Goal: Task Accomplishment & Management: Manage account settings

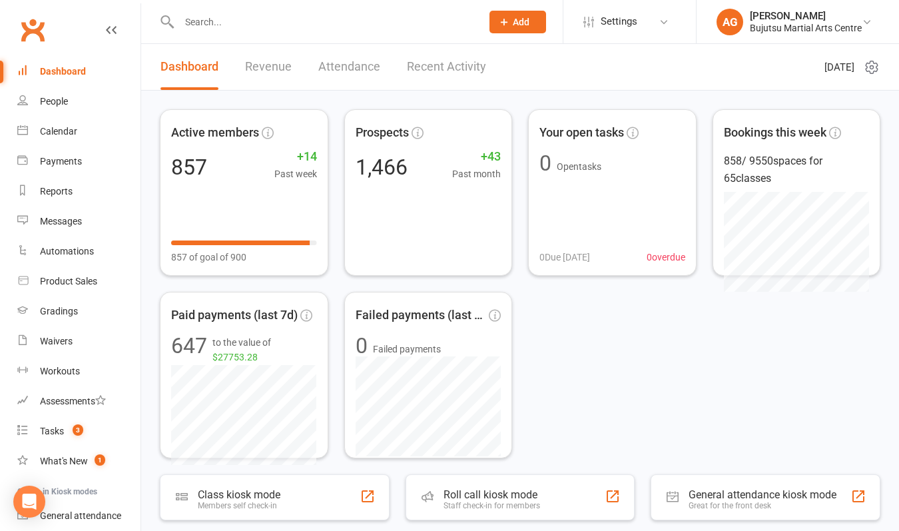
click at [516, 23] on span "Add" at bounding box center [521, 22] width 17 height 11
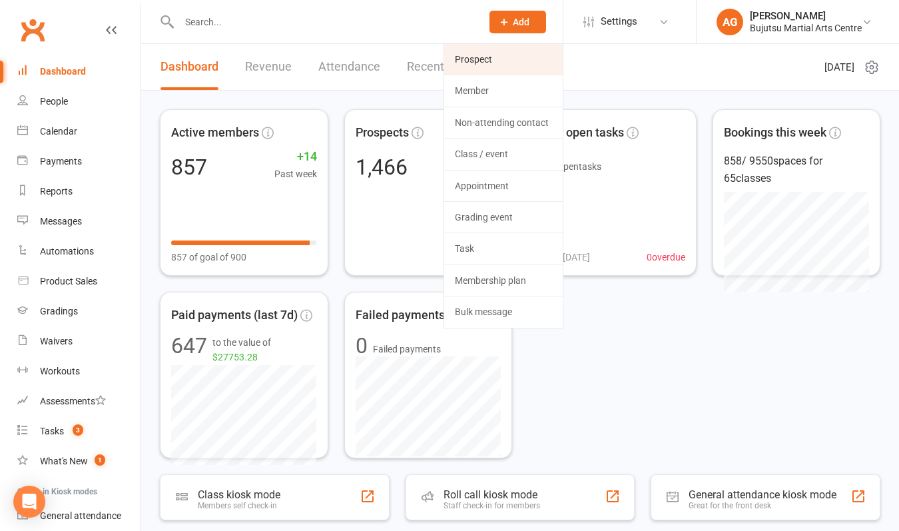
click at [497, 55] on link "Prospect" at bounding box center [503, 59] width 118 height 31
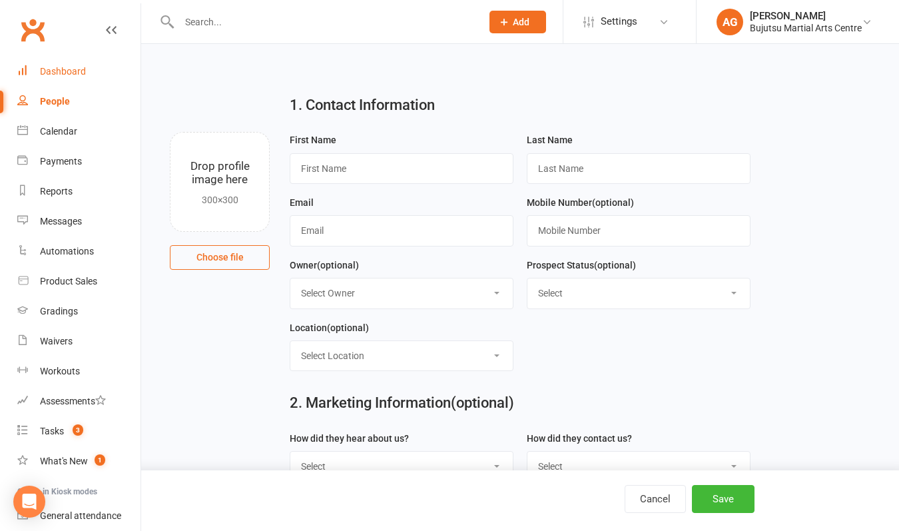
click at [67, 67] on div "Dashboard" at bounding box center [63, 71] width 46 height 11
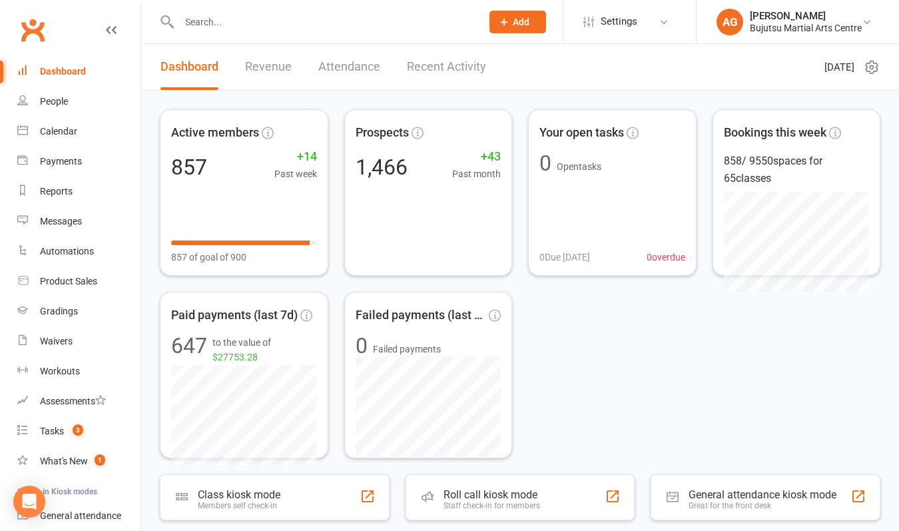
click at [224, 24] on input "text" at bounding box center [323, 22] width 297 height 19
type input "b"
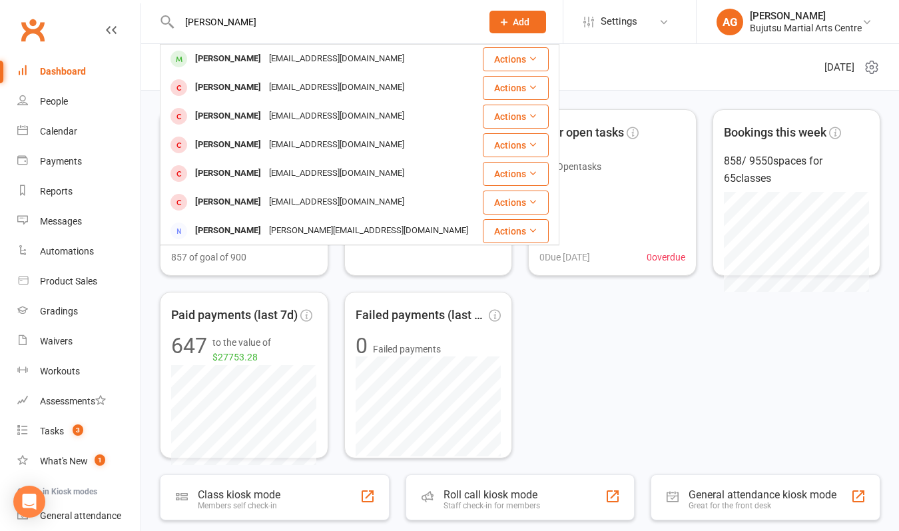
type input "[PERSON_NAME]"
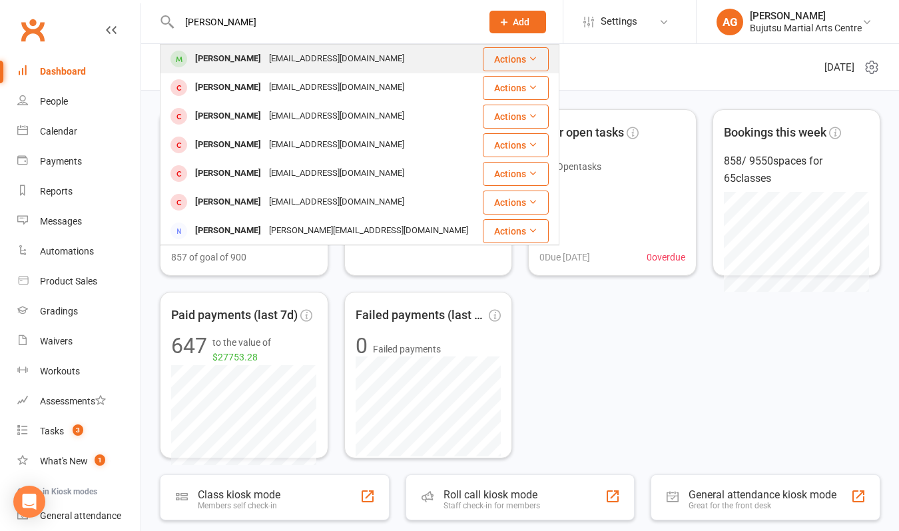
drag, startPoint x: 238, startPoint y: 43, endPoint x: 230, endPoint y: 62, distance: 20.6
click at [230, 62] on div "[PERSON_NAME]" at bounding box center [228, 58] width 74 height 19
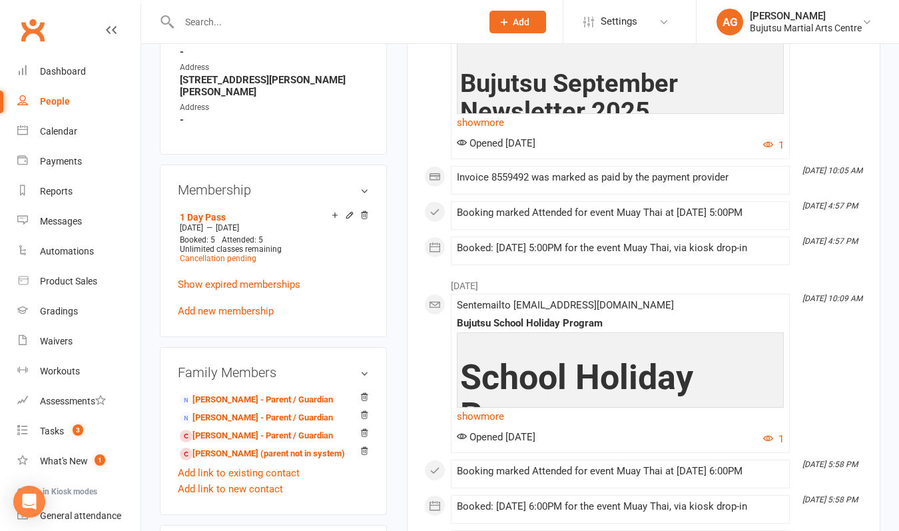
scroll to position [941, 0]
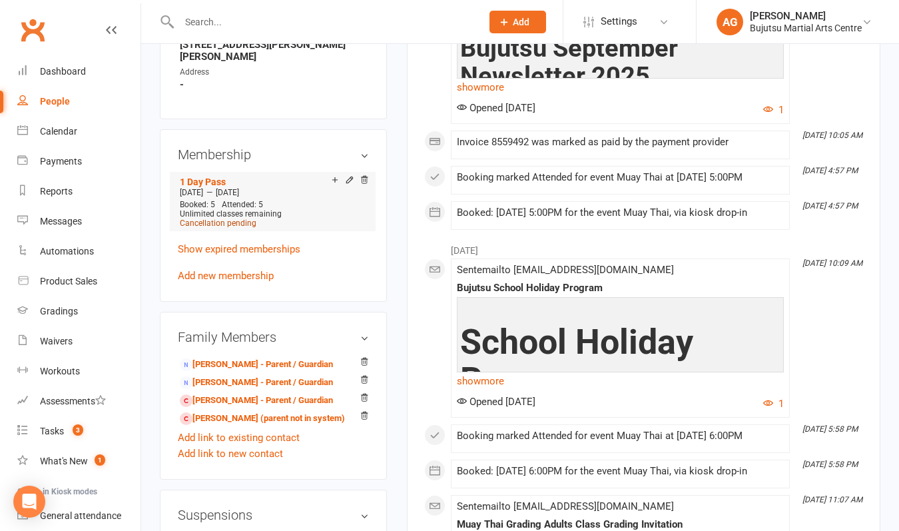
click at [224, 222] on span "Cancellation pending" at bounding box center [218, 222] width 77 height 9
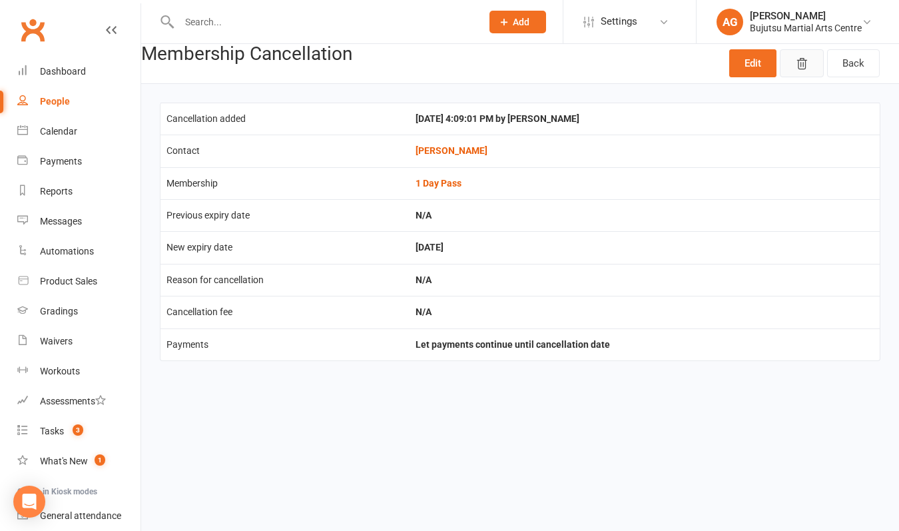
click at [804, 67] on icon "button" at bounding box center [801, 63] width 13 height 13
click at [806, 59] on icon "button" at bounding box center [801, 63] width 13 height 13
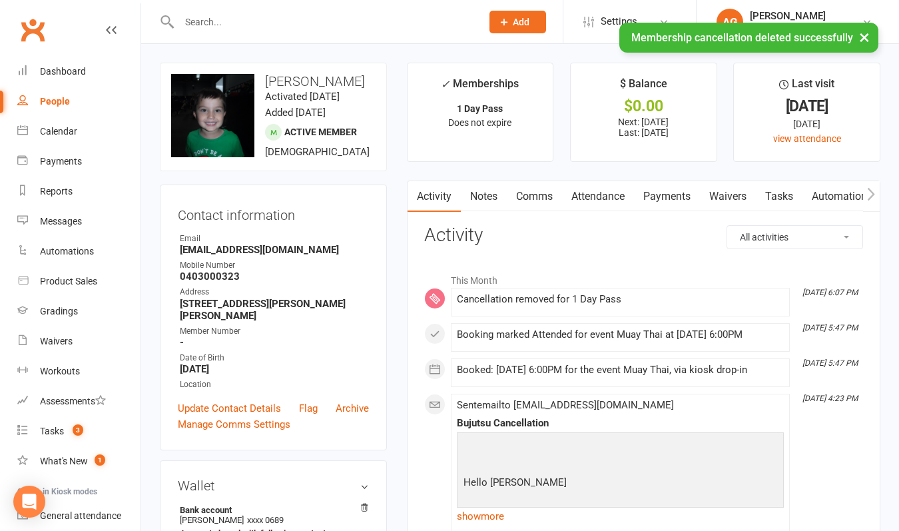
click at [483, 195] on link "Notes" at bounding box center [484, 196] width 46 height 31
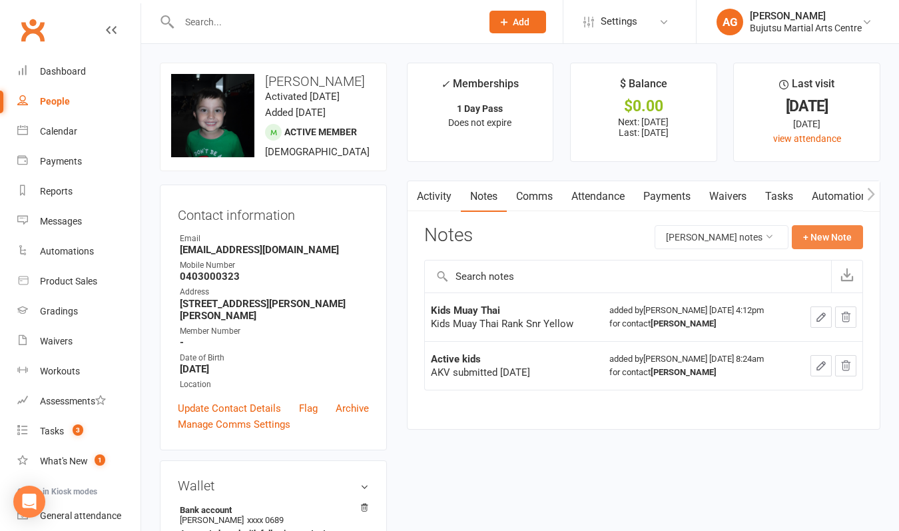
click at [815, 238] on button "+ New Note" at bounding box center [827, 237] width 71 height 24
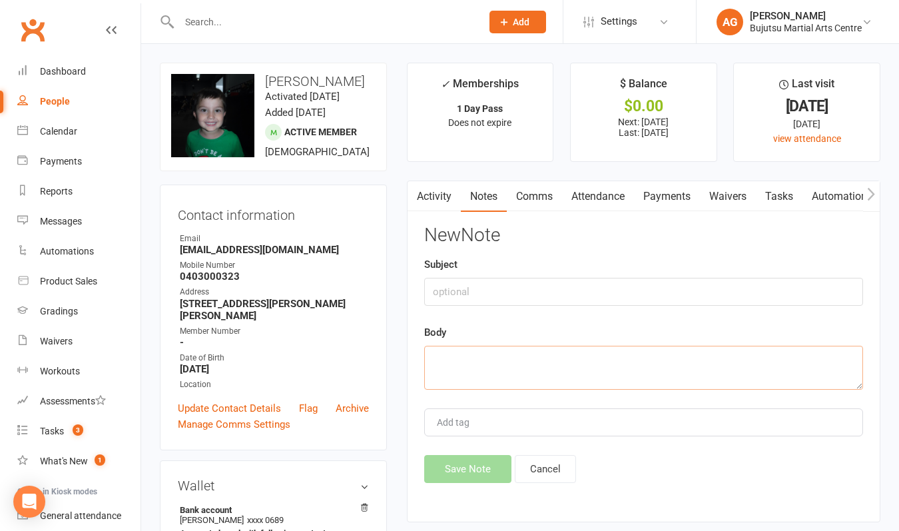
click at [477, 357] on textarea at bounding box center [643, 368] width 439 height 44
paste textarea "Hello [PERSON_NAME] and [PERSON_NAME], Thank you for your email. That’s great n…"
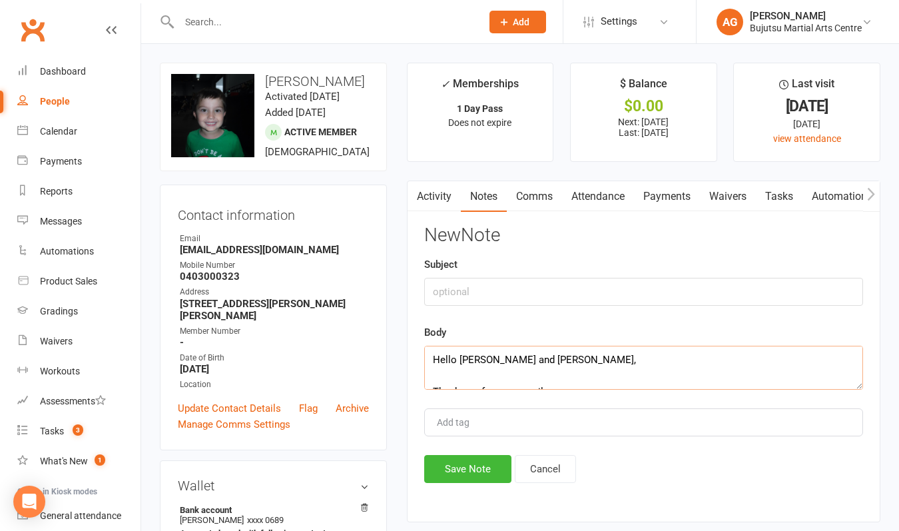
type textarea "Hello [PERSON_NAME] and [PERSON_NAME], Thank you for your email. That’s great n…"
click at [461, 294] on input "text" at bounding box center [643, 292] width 439 height 28
type input "Copy of Email reversing previous email cancelling his membership"
click at [461, 467] on button "Save Note" at bounding box center [467, 469] width 87 height 28
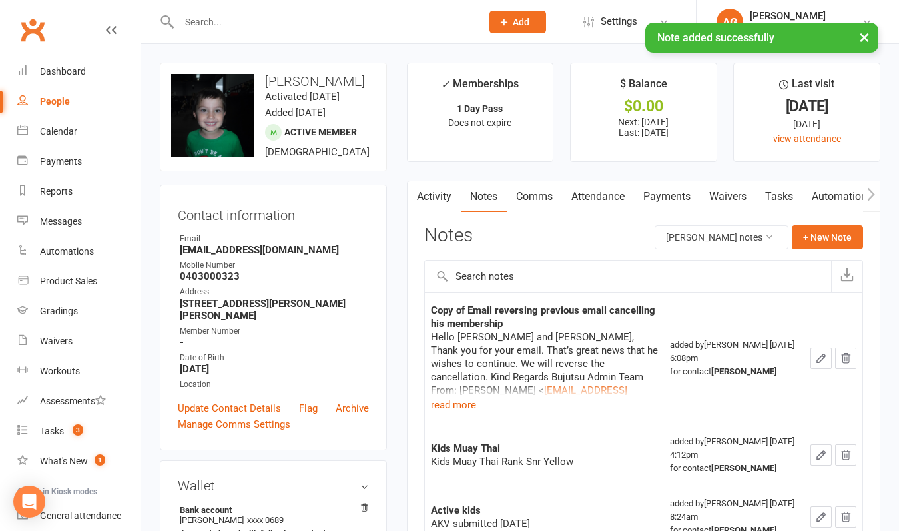
scroll to position [7, 0]
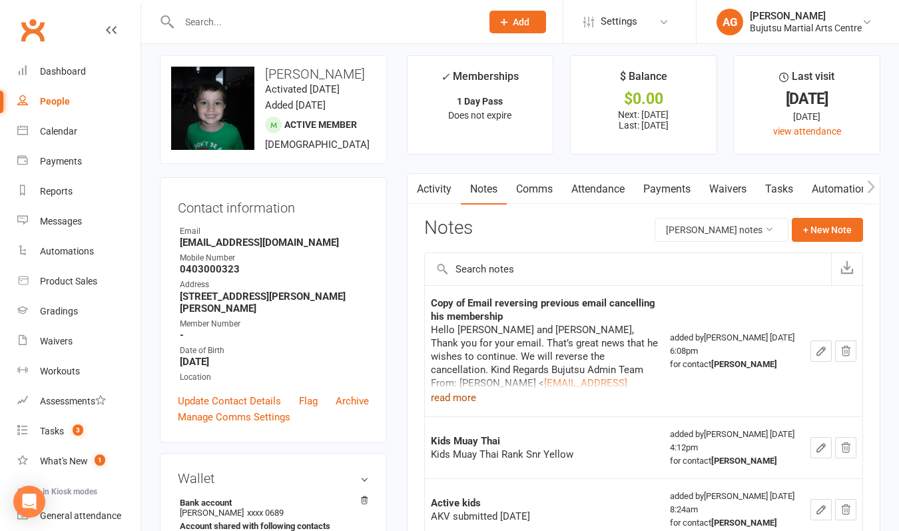
click at [461, 398] on button "read more" at bounding box center [453, 397] width 45 height 16
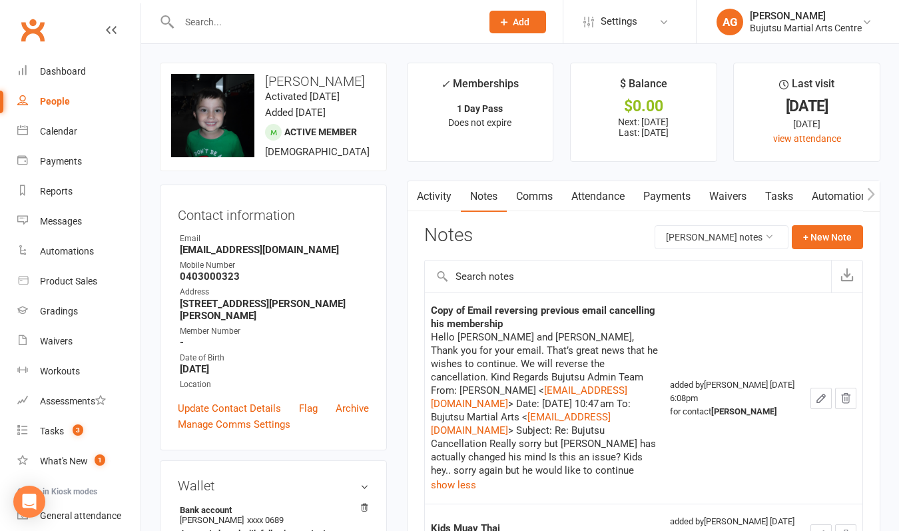
scroll to position [0, 0]
click at [77, 74] on div "Dashboard" at bounding box center [63, 71] width 46 height 11
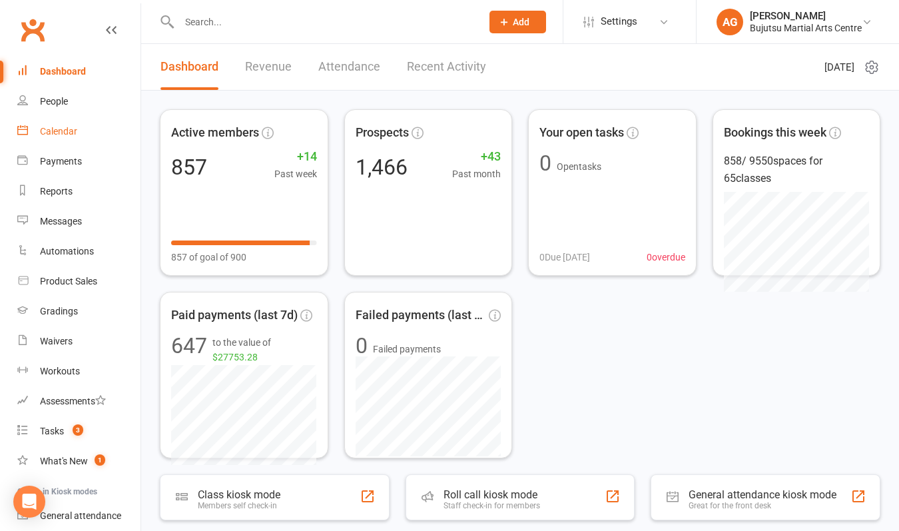
click at [57, 131] on div "Calendar" at bounding box center [58, 131] width 37 height 11
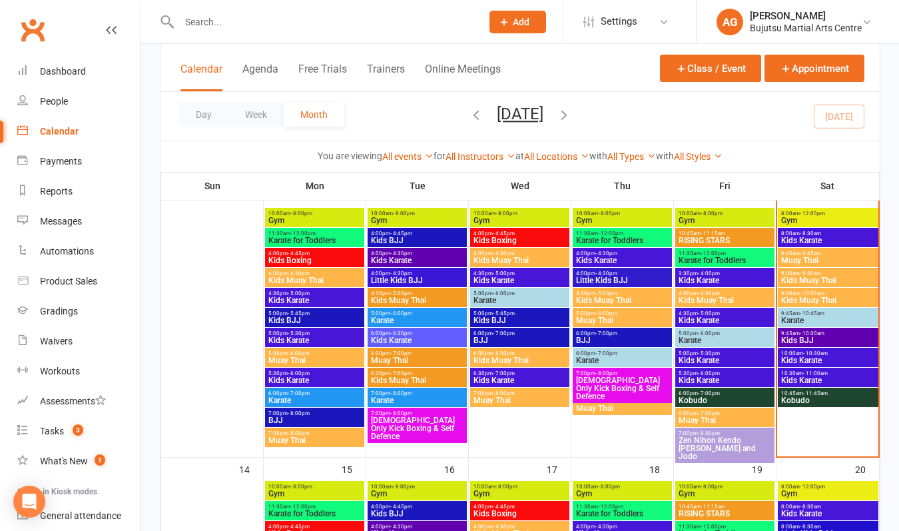
click at [571, 118] on icon "button" at bounding box center [564, 114] width 15 height 15
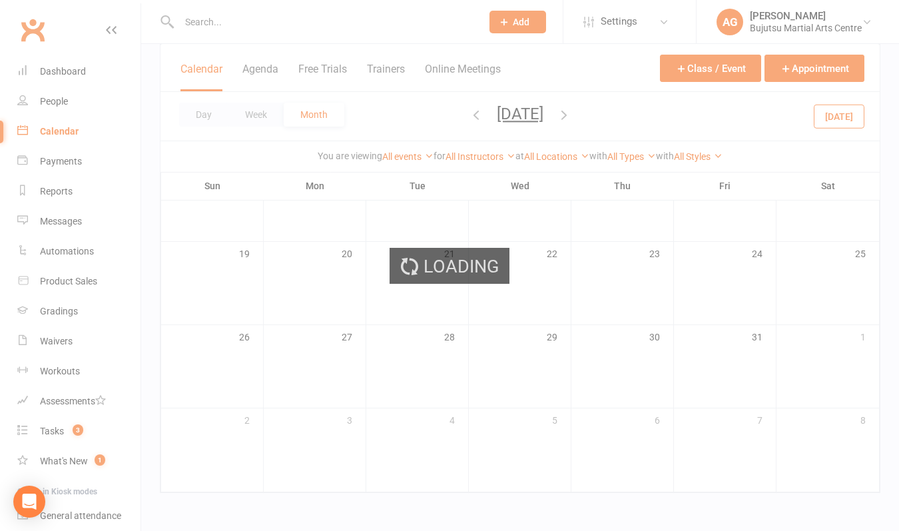
click at [601, 118] on div "Loading" at bounding box center [449, 265] width 899 height 531
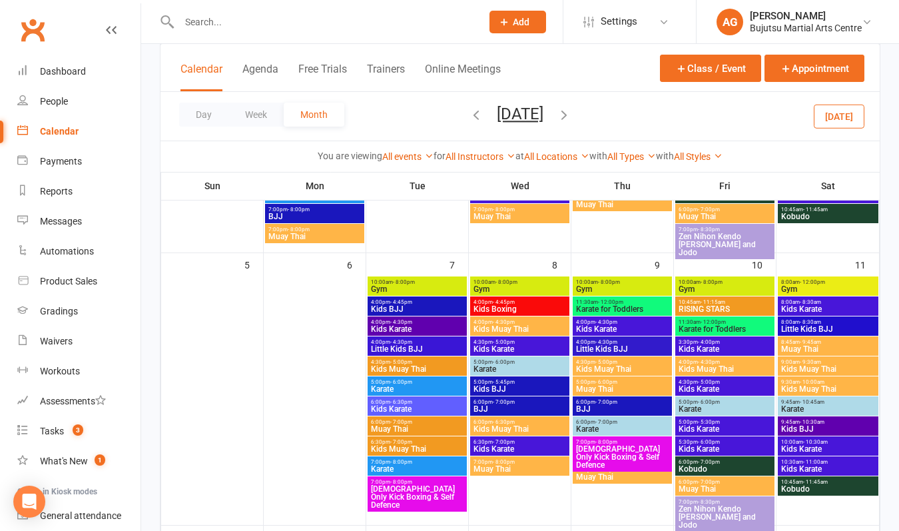
click at [571, 116] on icon "button" at bounding box center [564, 114] width 15 height 15
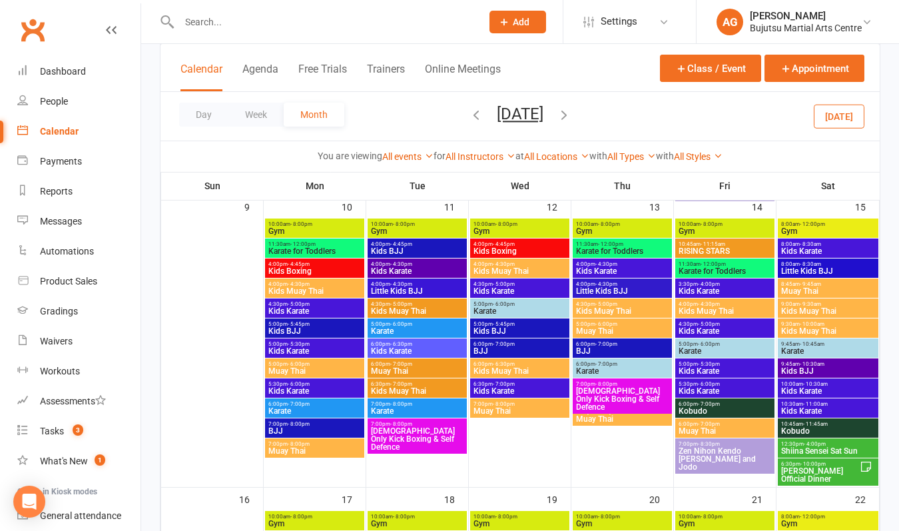
scroll to position [633, 0]
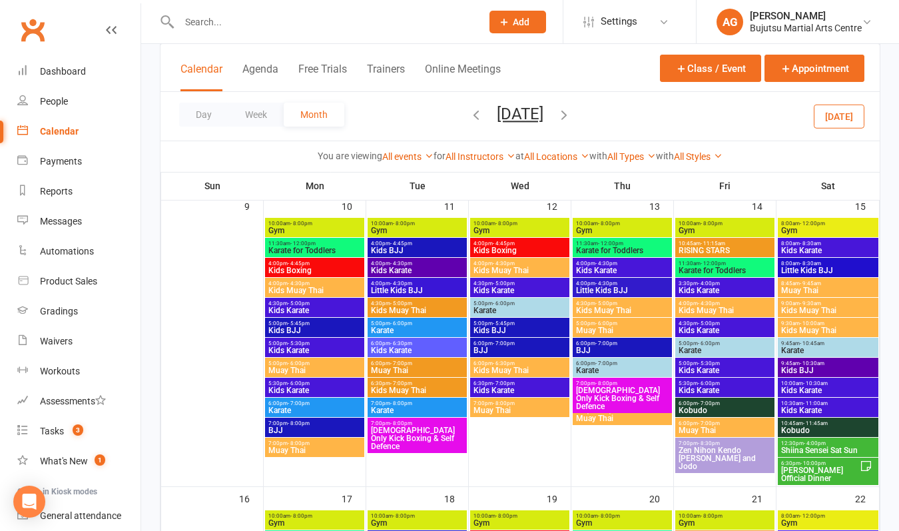
click at [837, 447] on span "Shiina Sensei Sat Sun" at bounding box center [827, 450] width 95 height 8
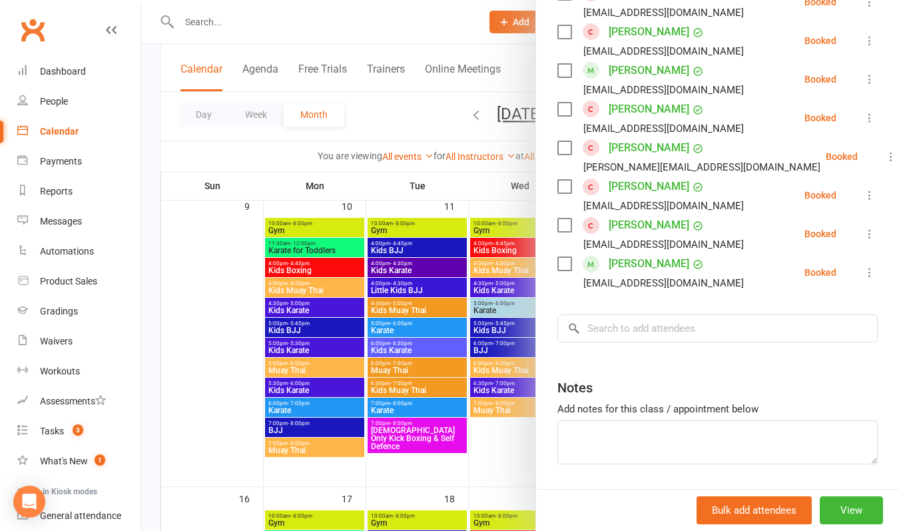
scroll to position [1410, 0]
click at [626, 421] on textarea at bounding box center [717, 443] width 320 height 44
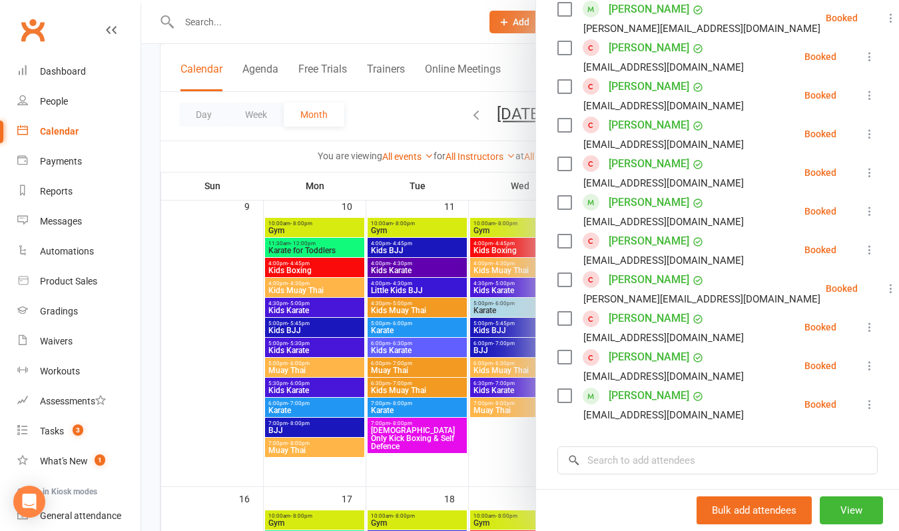
scroll to position [1281, 0]
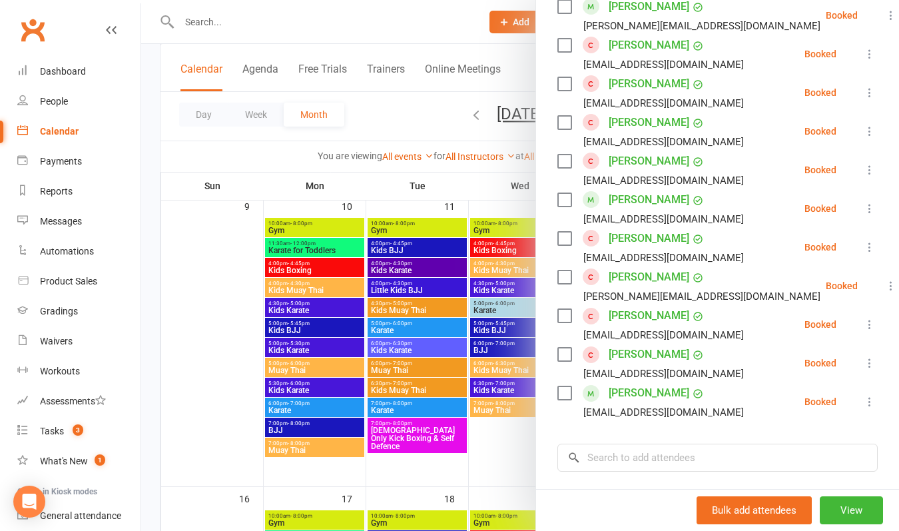
type textarea "[PERSON_NAME] [DATE] [PERSON_NAME] [DATE]"
click at [152, 178] on div at bounding box center [520, 265] width 758 height 531
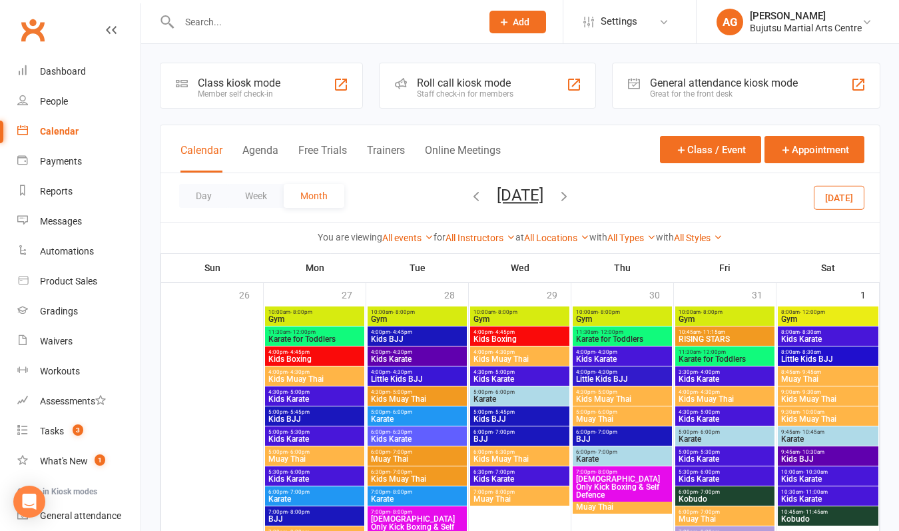
scroll to position [0, 0]
click at [61, 71] on div "Dashboard" at bounding box center [63, 71] width 46 height 11
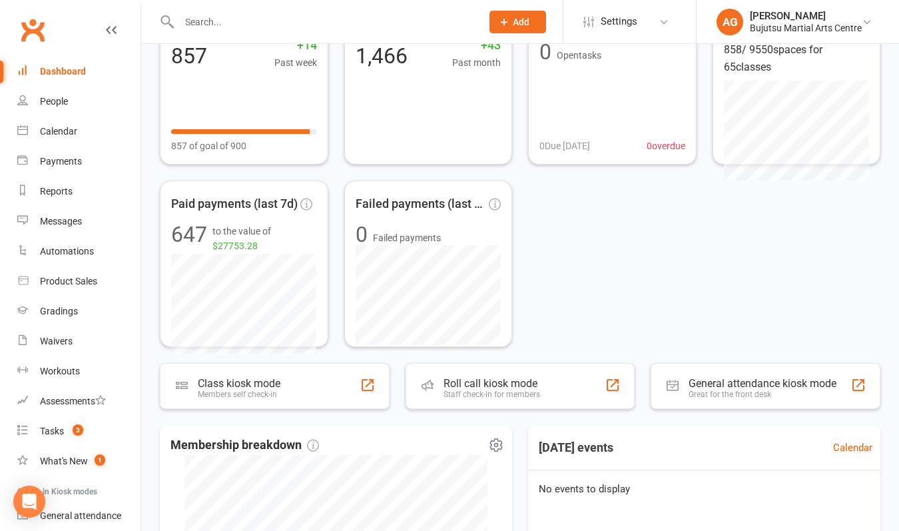
scroll to position [62, 0]
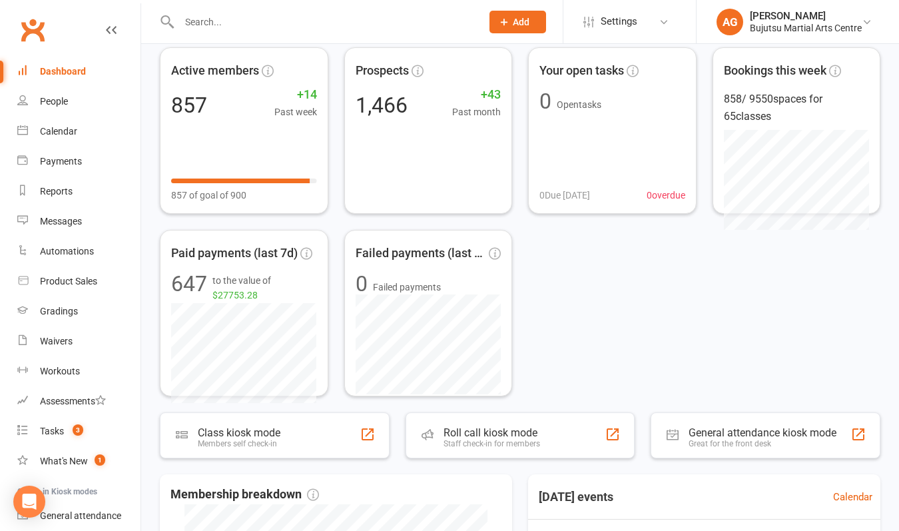
click at [57, 71] on div "Dashboard" at bounding box center [63, 71] width 46 height 11
